Goal: Information Seeking & Learning: Stay updated

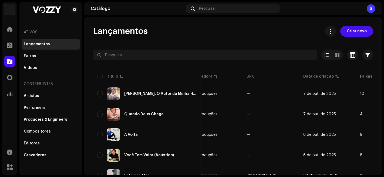
scroll to position [0, 144]
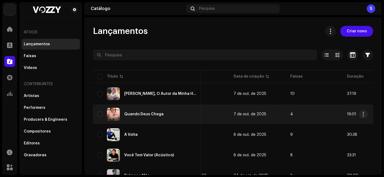
scroll to position [0, 216]
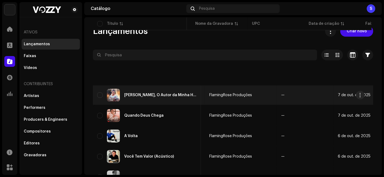
scroll to position [0, 111]
